Goal: Task Accomplishment & Management: Use online tool/utility

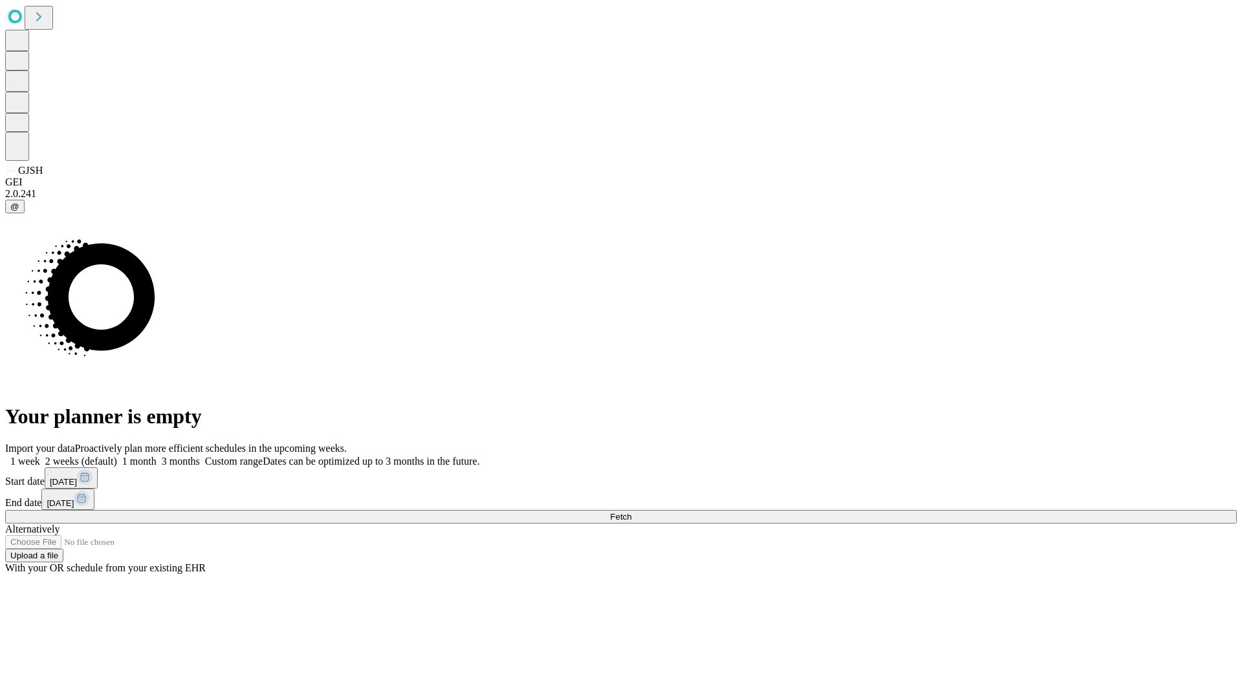
click at [631, 512] on span "Fetch" at bounding box center [620, 517] width 21 height 10
